Goal: Information Seeking & Learning: Learn about a topic

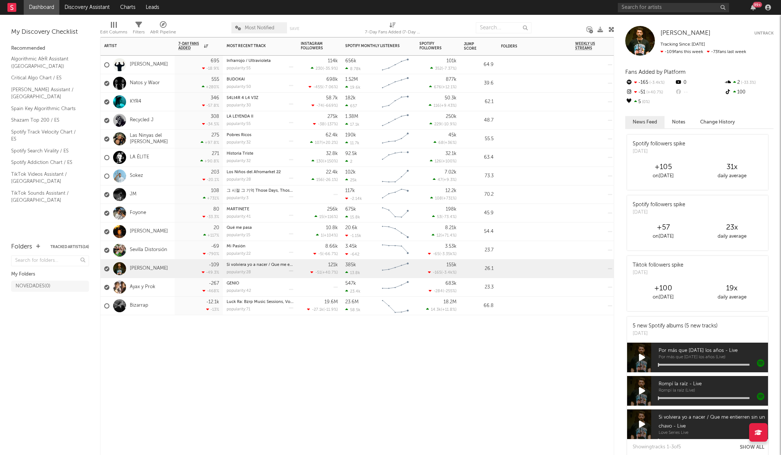
click at [154, 365] on div "Artist Notifications 7-Day Fans Added WoW % Change Most Recent Track Popularity…" at bounding box center [357, 246] width 514 height 418
click at [317, 25] on div at bounding box center [337, 28] width 44 height 19
click at [337, 27] on div at bounding box center [337, 28] width 44 height 19
click at [695, 5] on input "text" at bounding box center [673, 7] width 111 height 9
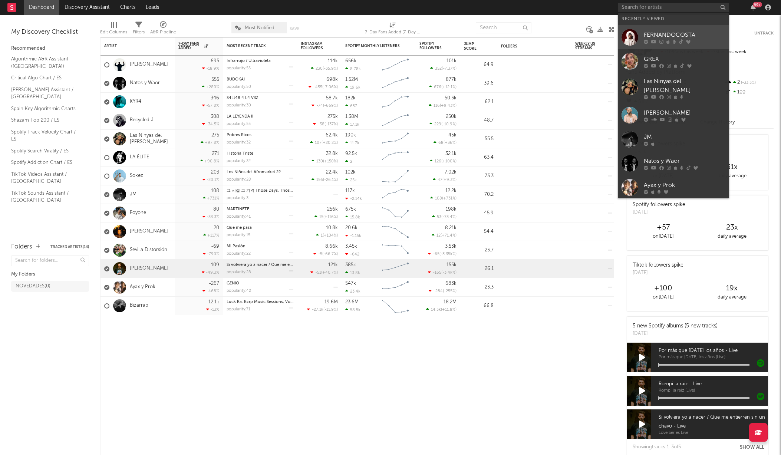
click at [691, 39] on div "FERNANDOCOSTA" at bounding box center [684, 34] width 82 height 9
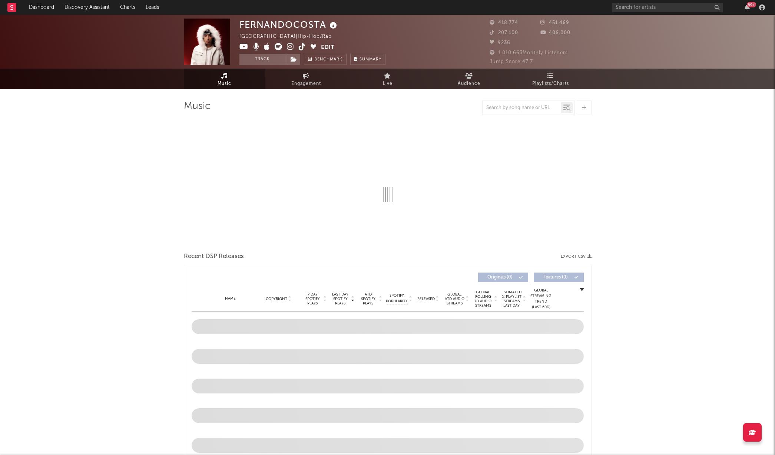
select select "6m"
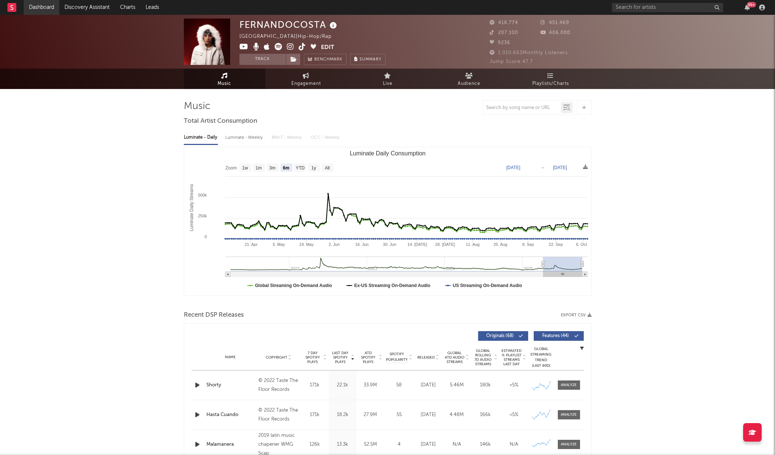
click at [44, 9] on link "Dashboard" at bounding box center [42, 7] width 36 height 15
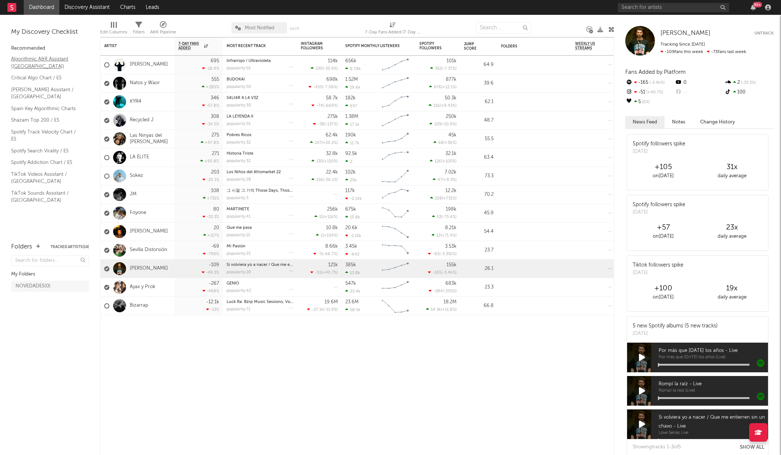
click at [24, 58] on link "Algorithmic A&R Assistant ([GEOGRAPHIC_DATA])" at bounding box center [46, 62] width 70 height 15
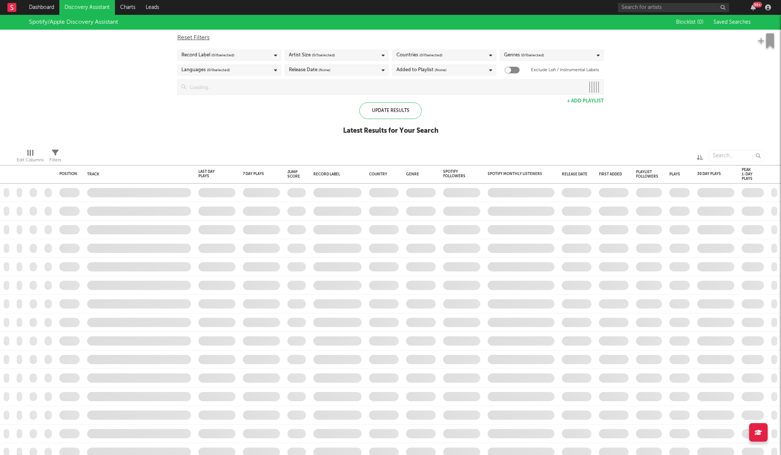
checkbox input "true"
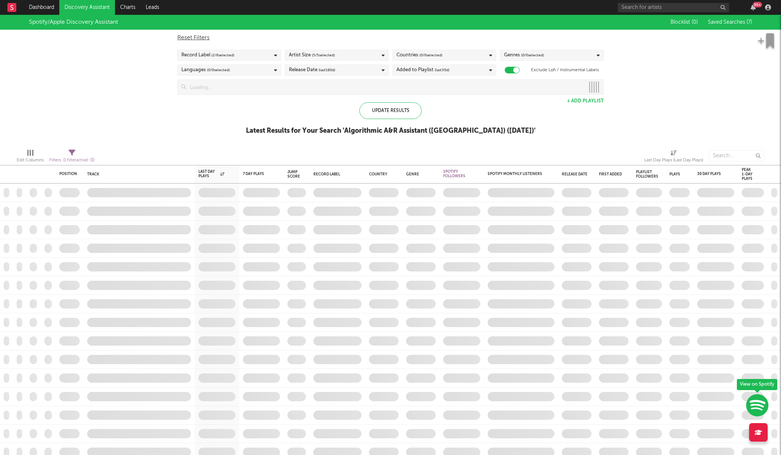
click at [125, 118] on div "Spotify/Apple Discovery Assistant Blocklist ( 0 ) Saved Searches ( 7 ) Reset Fi…" at bounding box center [390, 79] width 781 height 128
click at [396, 113] on div "Update Results" at bounding box center [390, 110] width 62 height 17
click at [551, 57] on div "Genres ( 0 / 0 selected)" at bounding box center [552, 55] width 104 height 11
click at [551, 66] on button "Deselect All" at bounding box center [552, 67] width 96 height 9
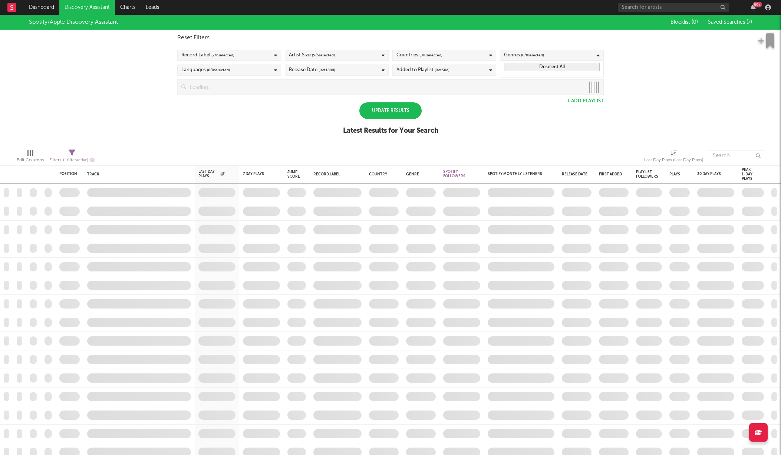
click at [552, 54] on div "Genres ( 0 / 0 selected)" at bounding box center [552, 55] width 104 height 11
click at [46, 6] on link "Dashboard" at bounding box center [42, 7] width 36 height 15
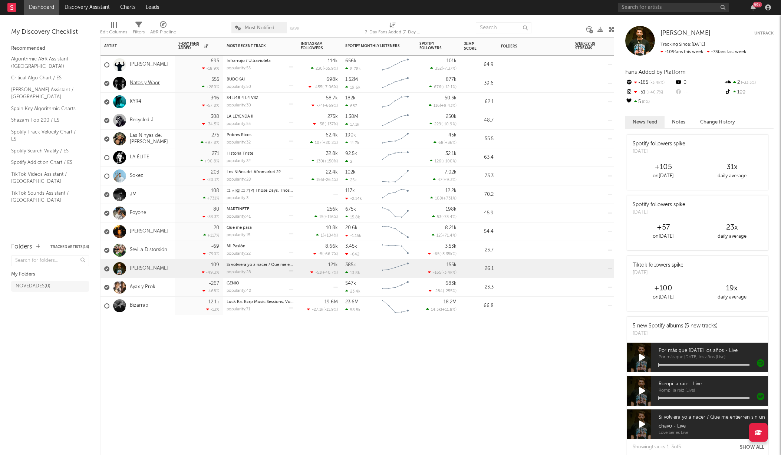
click at [150, 84] on link "Natos y Waor" at bounding box center [145, 83] width 30 height 6
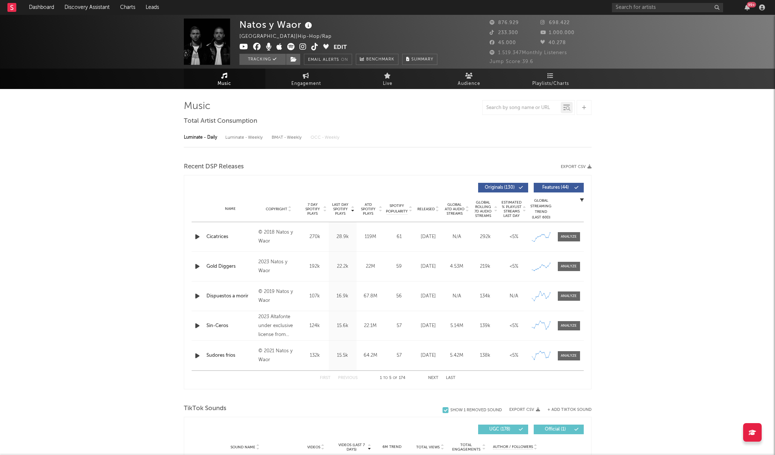
select select "6m"
